Goal: Task Accomplishment & Management: Complete application form

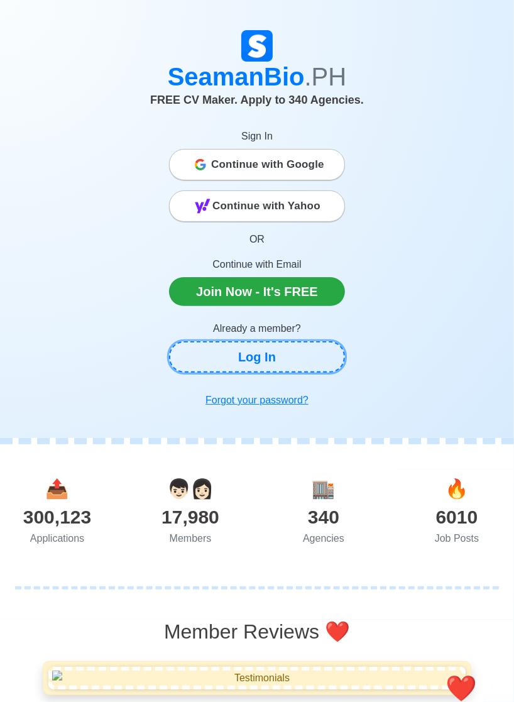
click at [318, 358] on link "Log In" at bounding box center [257, 356] width 176 height 31
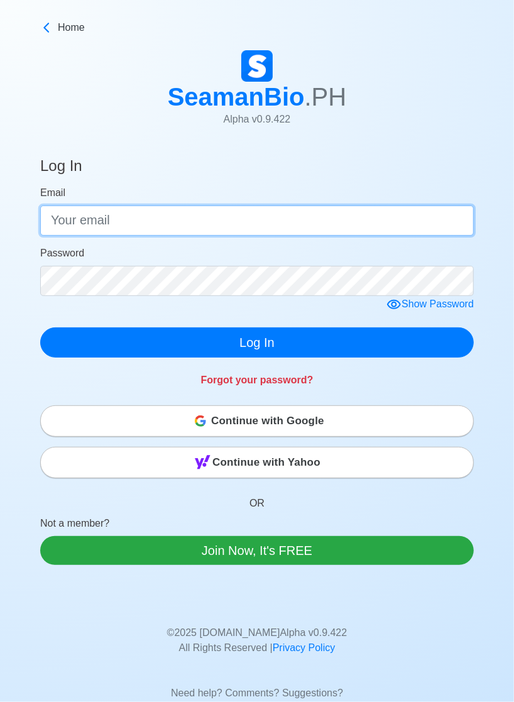
click at [397, 224] on input "Email" at bounding box center [256, 220] width 433 height 30
click at [71, 221] on input "Email" at bounding box center [256, 220] width 433 height 30
type input "[EMAIL_ADDRESS][DOMAIN_NAME]"
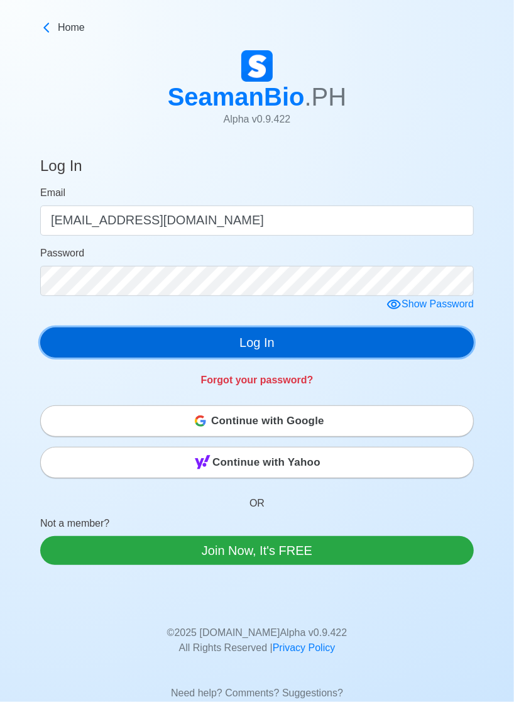
click at [410, 349] on button "Log In" at bounding box center [256, 342] width 433 height 30
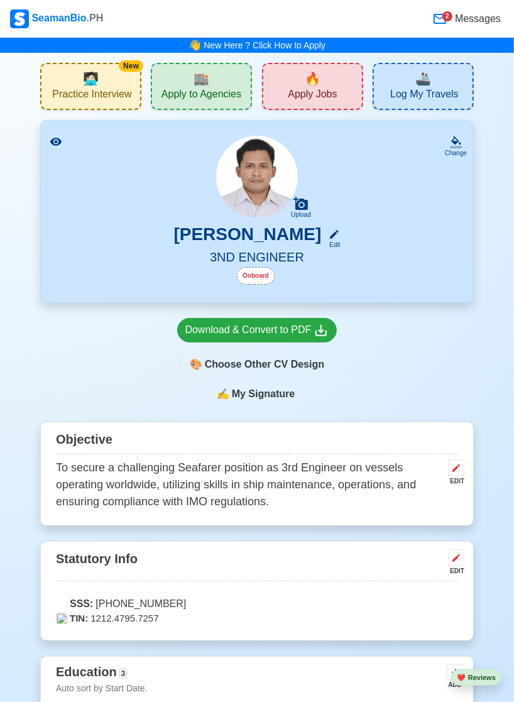
click at [442, 21] on icon at bounding box center [439, 18] width 15 height 15
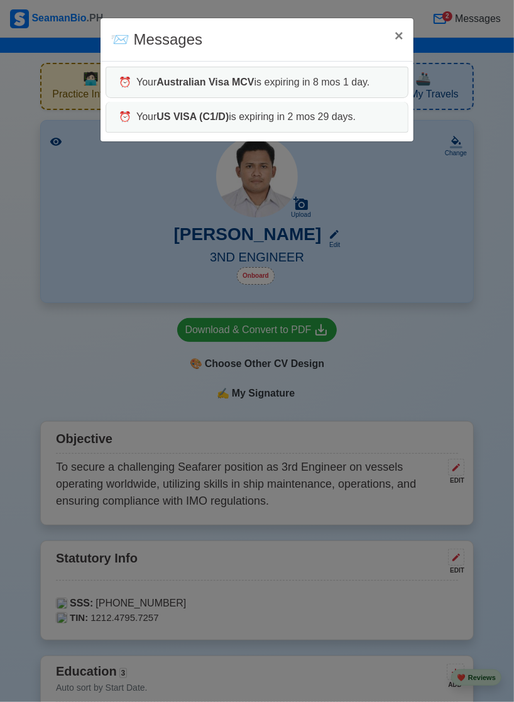
click at [452, 17] on div "📨 Messages × Close ⏰ Your Australian Visa MCV is expiring in 8 mos 1 day. ⏰ You…" at bounding box center [257, 351] width 514 height 702
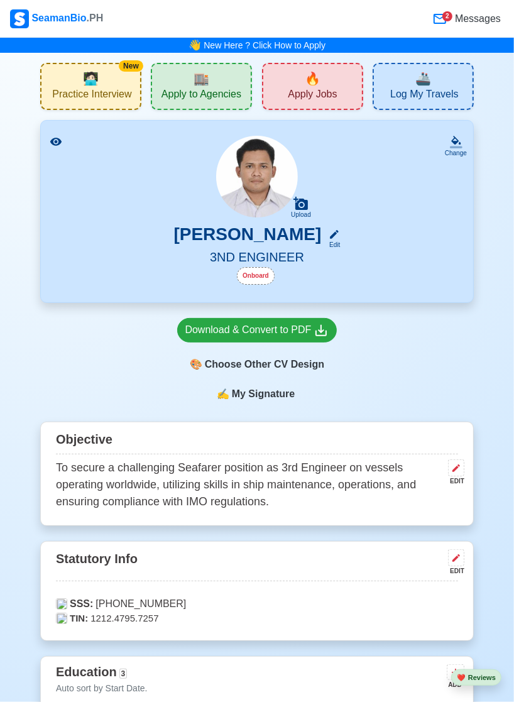
click at [449, 18] on div "2" at bounding box center [447, 16] width 10 height 10
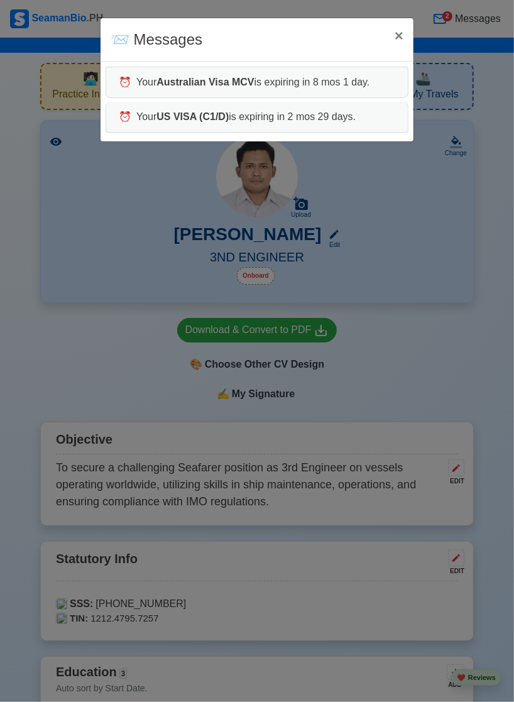
click at [459, 372] on div "📨 Messages × Close ⏰ Your Australian Visa MCV is expiring in 8 mos 1 day. ⏰ You…" at bounding box center [257, 351] width 514 height 702
click at [453, 359] on div "📨 Messages × Close ⏰ Your Australian Visa MCV is expiring in 8 mos 1 day. ⏰ You…" at bounding box center [257, 351] width 514 height 702
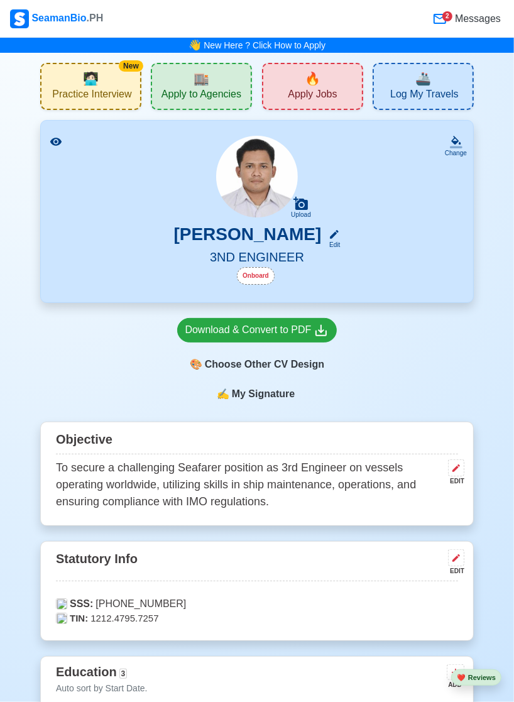
click at [231, 81] on div "🏬 Apply to Agencies" at bounding box center [201, 86] width 101 height 47
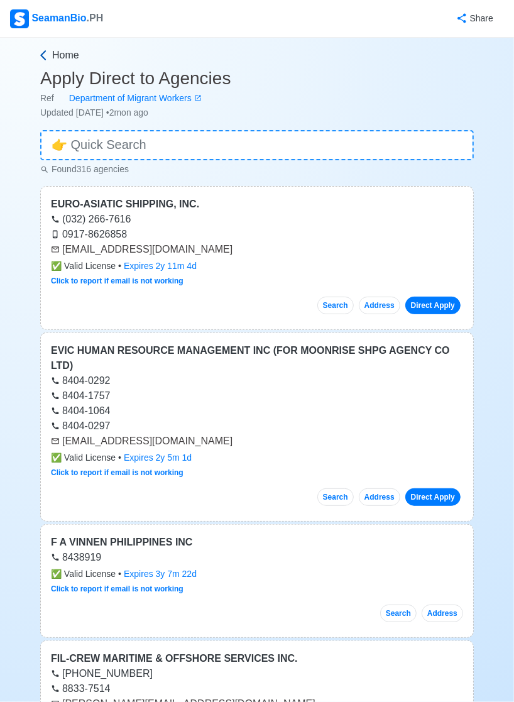
click at [41, 58] on icon at bounding box center [43, 55] width 13 height 13
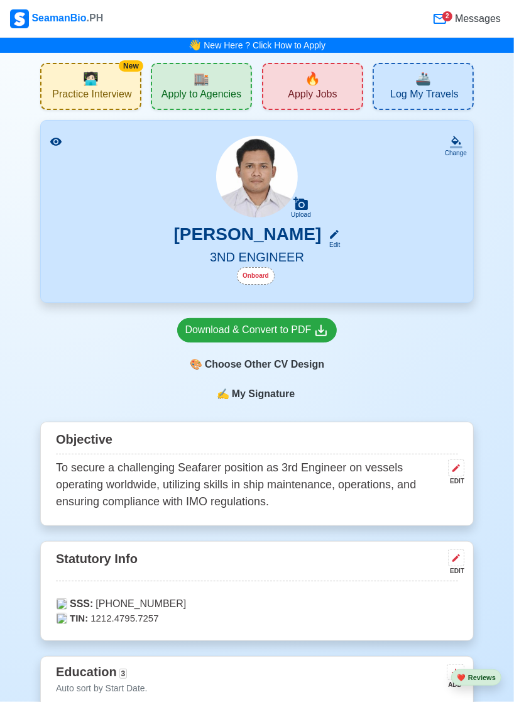
click at [343, 85] on div "🔥 Apply Jobs" at bounding box center [312, 86] width 101 height 47
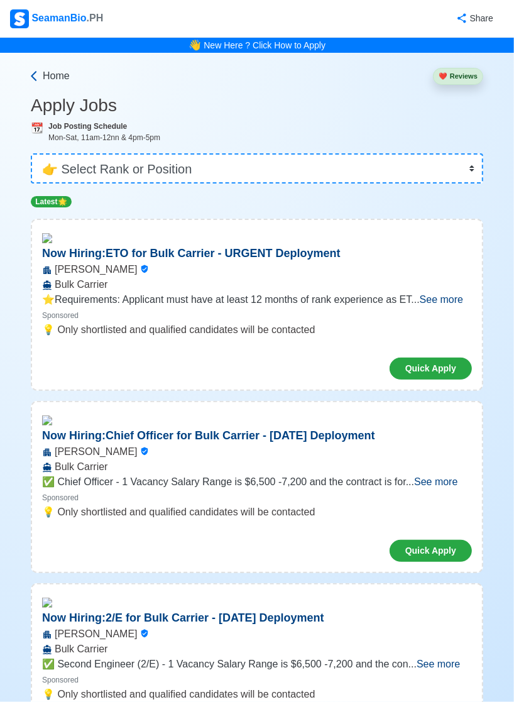
click at [37, 78] on icon at bounding box center [34, 76] width 13 height 13
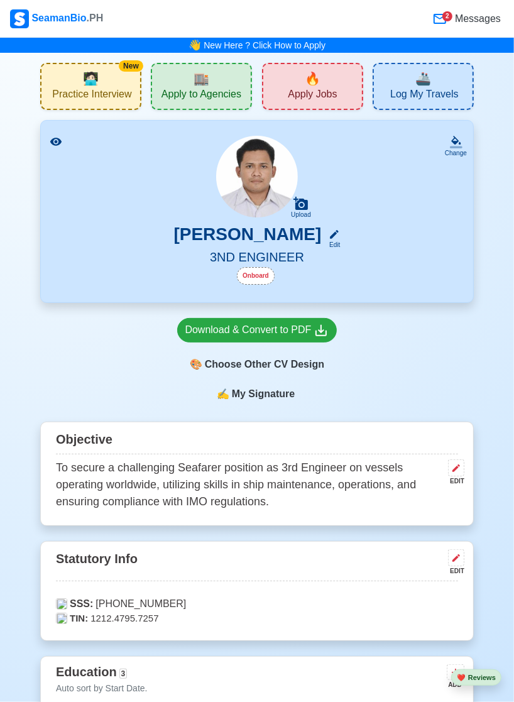
click at [183, 100] on span "Apply to Agencies" at bounding box center [201, 96] width 80 height 16
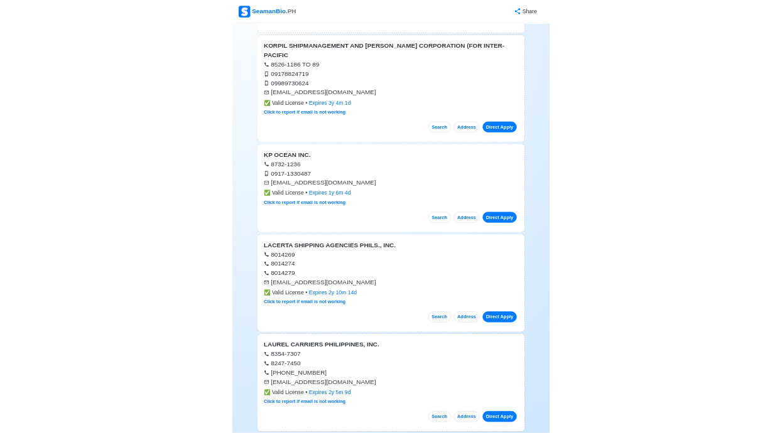
scroll to position [7208, 0]
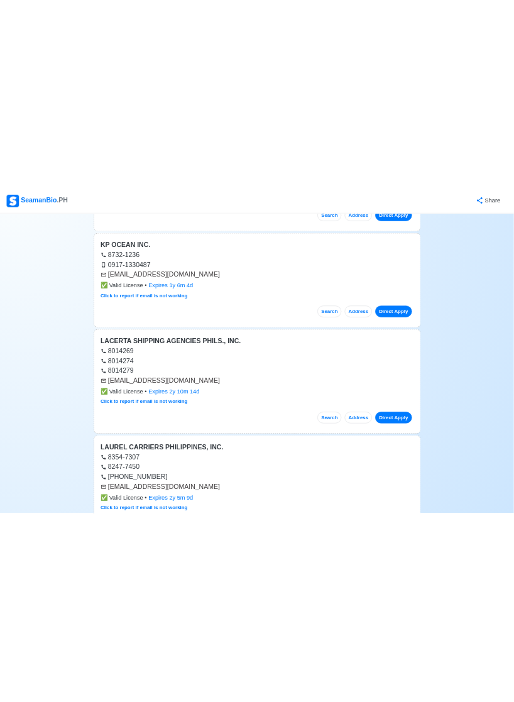
scroll to position [7268, 0]
